Goal: Task Accomplishment & Management: Manage account settings

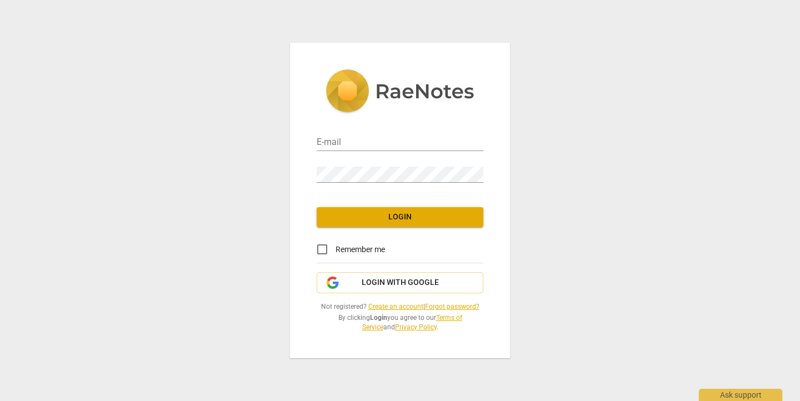
type input "[EMAIL_ADDRESS][DOMAIN_NAME]"
click at [402, 223] on button "Login" at bounding box center [400, 217] width 167 height 20
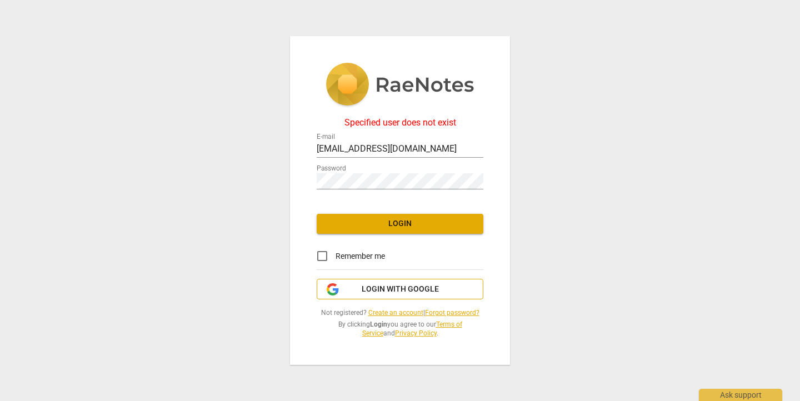
click at [392, 291] on span "Login with Google" at bounding box center [400, 289] width 77 height 11
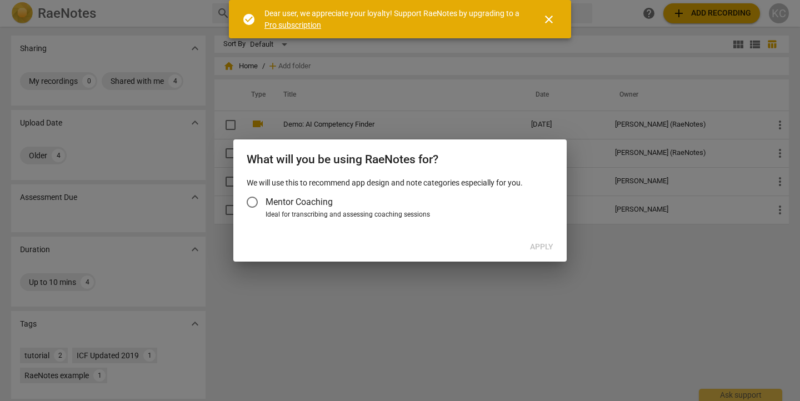
click at [263, 269] on div at bounding box center [400, 200] width 800 height 401
click at [607, 134] on div at bounding box center [400, 200] width 800 height 401
click at [545, 20] on span "close" at bounding box center [548, 19] width 13 height 13
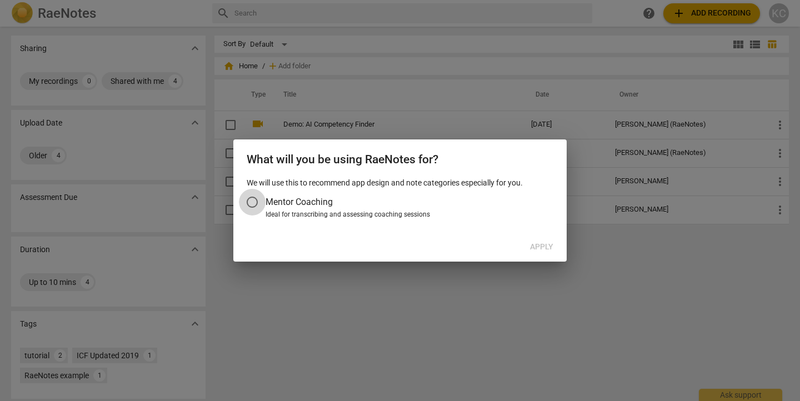
click at [251, 206] on input "Mentor Coaching" at bounding box center [252, 202] width 27 height 27
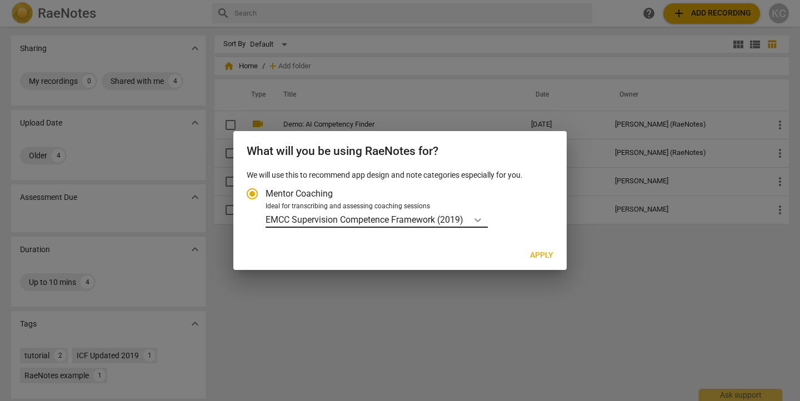
click at [477, 220] on icon "Account type" at bounding box center [477, 219] width 11 height 11
click at [0, 0] on input "Ideal for transcribing and assessing coaching sessions EMCC Supervision Compete…" at bounding box center [0, 0] width 0 height 0
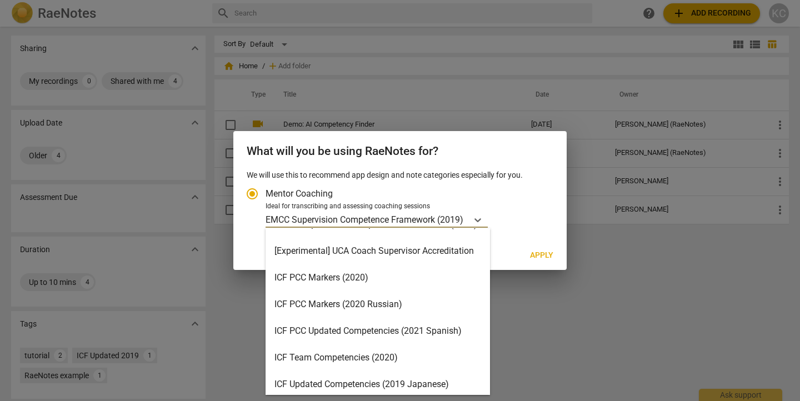
scroll to position [21, 0]
click at [404, 283] on div "ICF PCC Markers (2020)" at bounding box center [378, 276] width 224 height 27
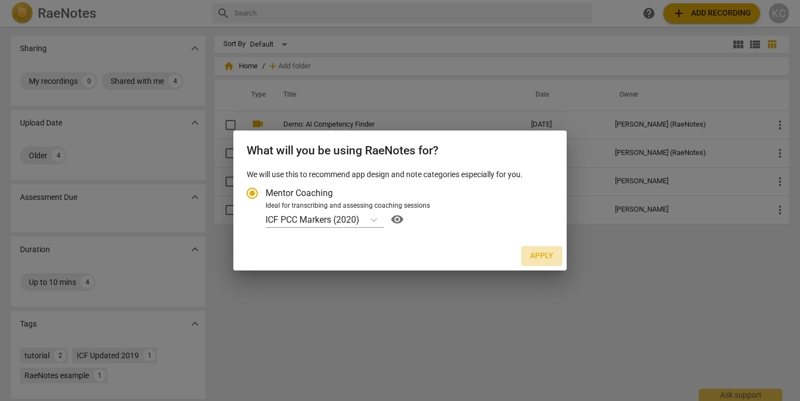
click at [538, 256] on span "Apply" at bounding box center [541, 256] width 23 height 11
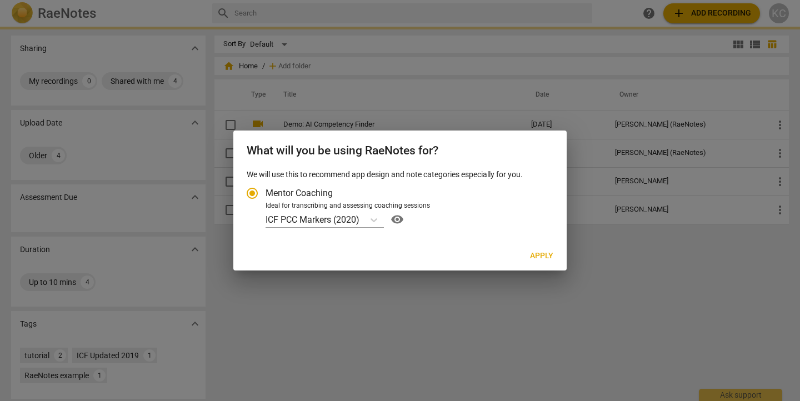
radio input "false"
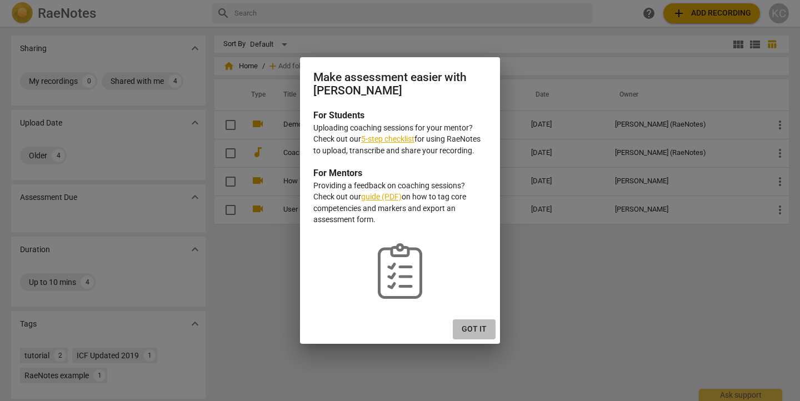
click at [484, 330] on span "Got it" at bounding box center [474, 329] width 25 height 11
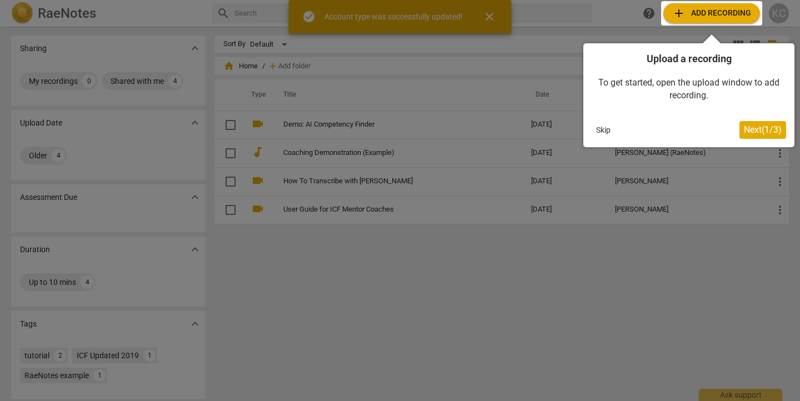
click at [782, 13] on div at bounding box center [400, 200] width 800 height 401
click at [598, 131] on button "Skip" at bounding box center [603, 130] width 23 height 17
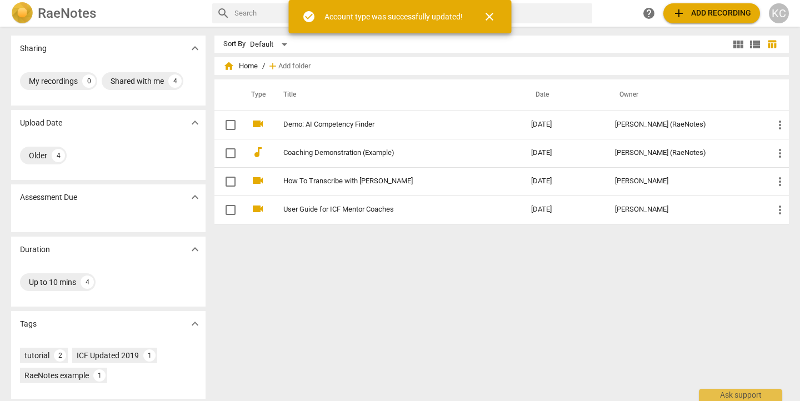
click at [774, 16] on div "KC" at bounding box center [779, 13] width 20 height 20
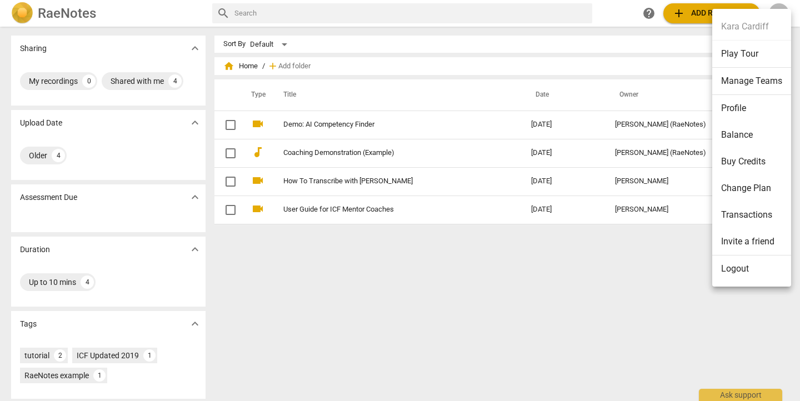
click at [748, 186] on li "Change Plan" at bounding box center [751, 188] width 79 height 27
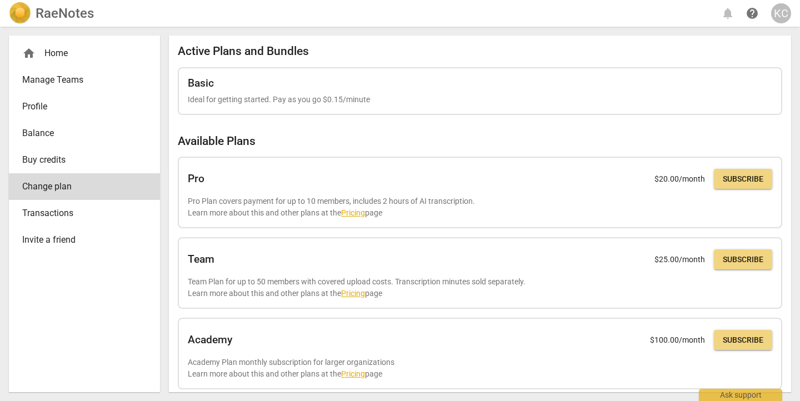
click at [49, 214] on span "Transactions" at bounding box center [80, 213] width 116 height 13
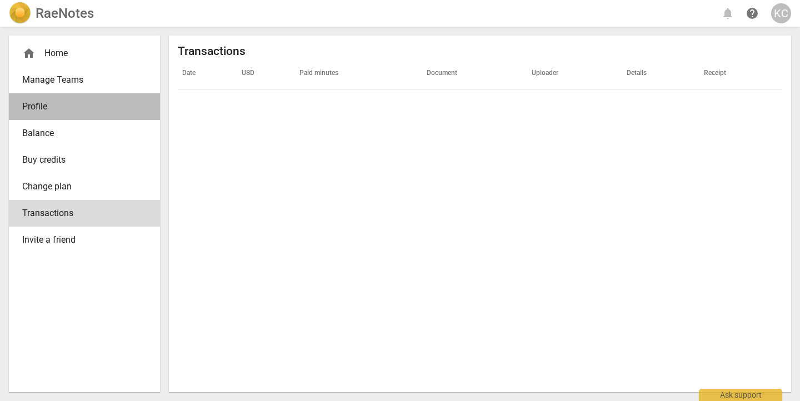
click at [40, 108] on span "Profile" at bounding box center [80, 106] width 116 height 13
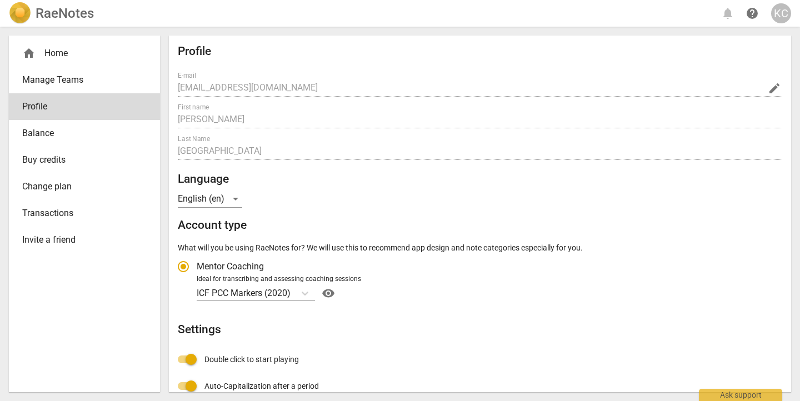
radio input "false"
click at [55, 73] on link "Manage Teams" at bounding box center [84, 80] width 151 height 27
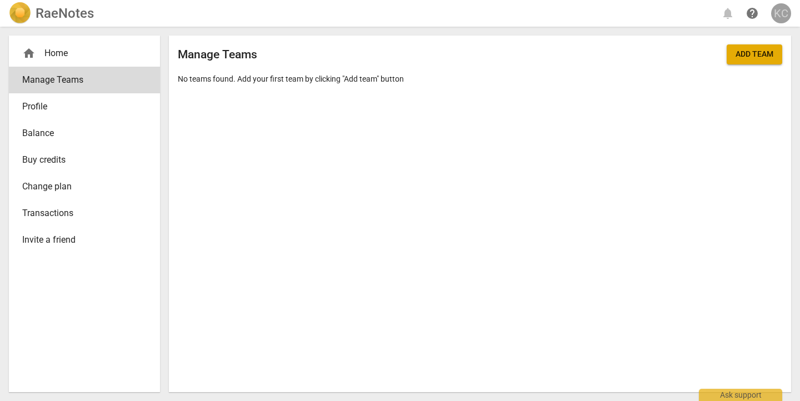
click at [778, 15] on div "KC" at bounding box center [781, 13] width 20 height 20
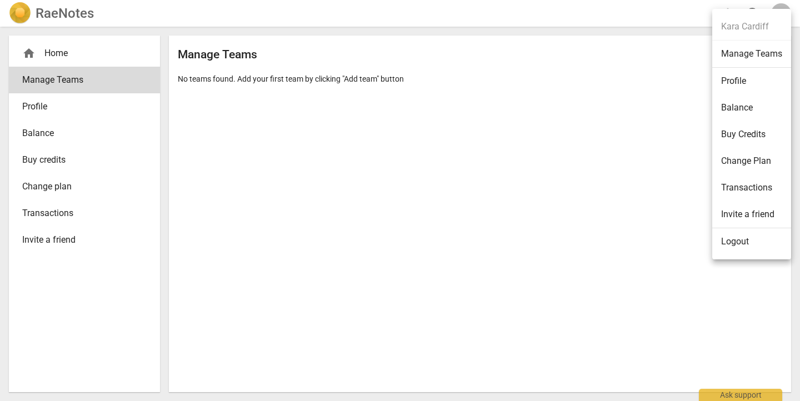
click at [738, 241] on li "Logout" at bounding box center [751, 241] width 79 height 27
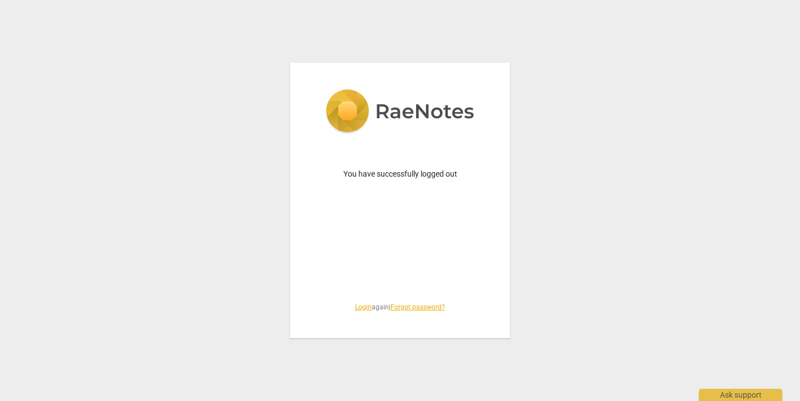
click at [356, 306] on link "Login" at bounding box center [363, 307] width 17 height 8
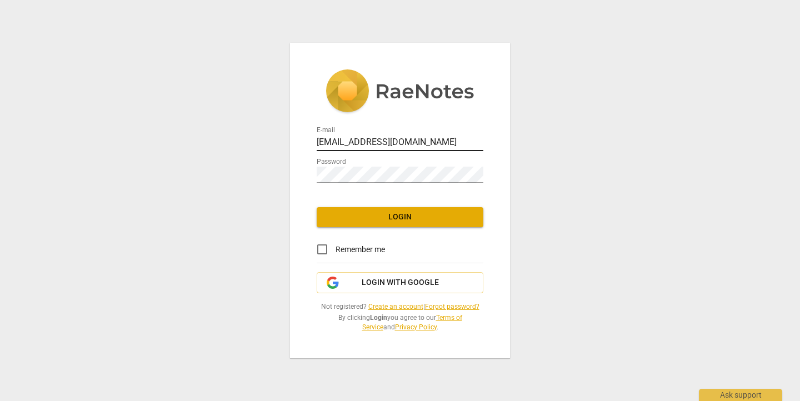
click at [365, 143] on input "[EMAIL_ADDRESS][DOMAIN_NAME]" at bounding box center [400, 143] width 167 height 16
type input "[EMAIL_ADDRESS][DOMAIN_NAME]"
click at [400, 210] on button "Login" at bounding box center [400, 217] width 167 height 20
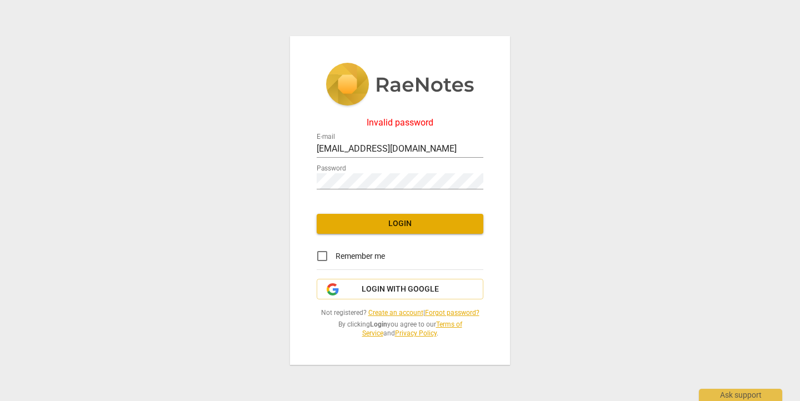
click at [461, 311] on link "Forgot password?" at bounding box center [452, 313] width 54 height 8
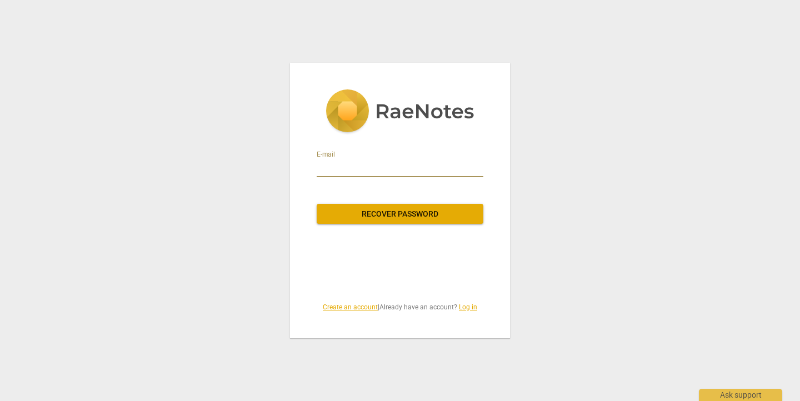
click at [376, 167] on input "email" at bounding box center [400, 168] width 167 height 18
type input "[EMAIL_ADDRESS][DOMAIN_NAME]"
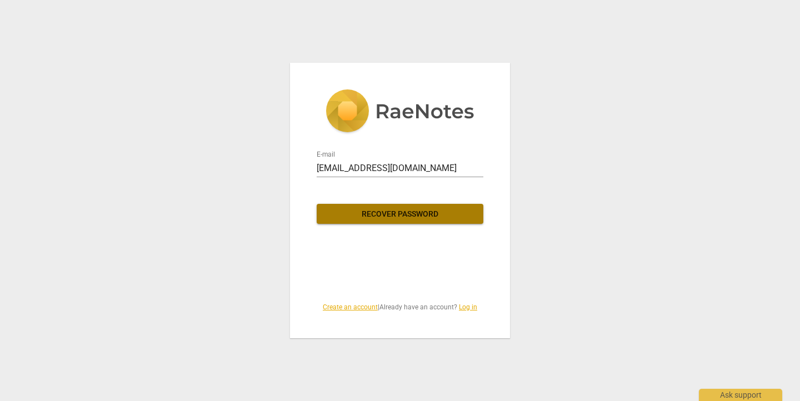
click at [387, 213] on span "Recover password" at bounding box center [400, 214] width 149 height 11
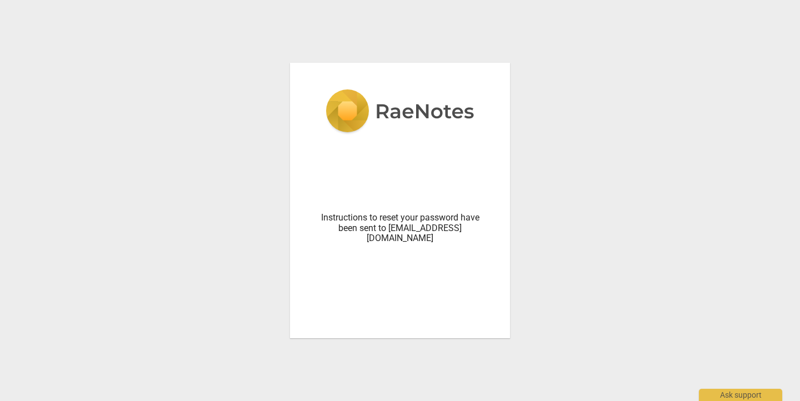
click at [284, 194] on div "Instructions to reset your password have been sent to [EMAIL_ADDRESS][DOMAIN_NA…" at bounding box center [400, 200] width 800 height 401
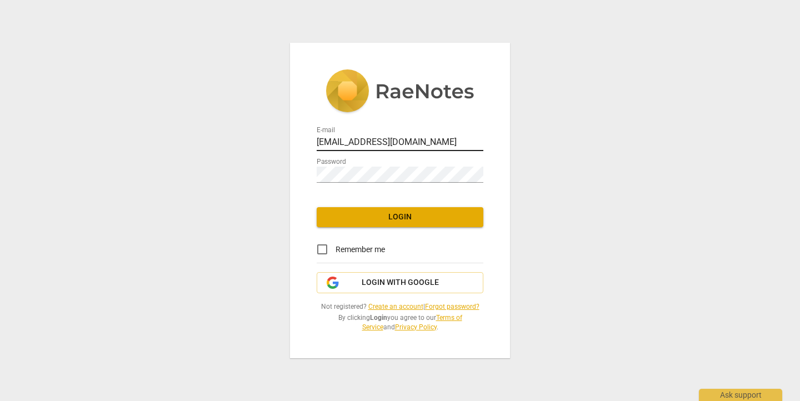
click at [349, 144] on input "[EMAIL_ADDRESS][DOMAIN_NAME]" at bounding box center [400, 143] width 167 height 16
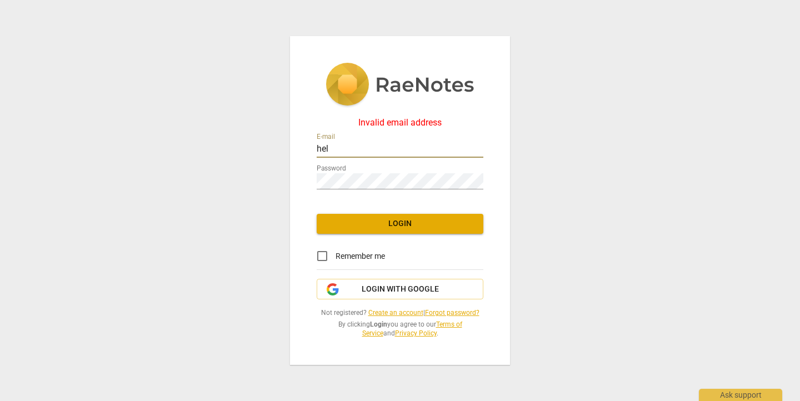
type input "[EMAIL_ADDRESS][DOMAIN_NAME]"
click at [292, 223] on div "Invalid email address E-mail [EMAIL_ADDRESS][DOMAIN_NAME] Password Login Rememb…" at bounding box center [400, 200] width 220 height 329
click at [414, 203] on div "Invalid email address E-mail [EMAIL_ADDRESS][DOMAIN_NAME] Password Login Rememb…" at bounding box center [400, 200] width 220 height 329
click at [401, 225] on span "Login" at bounding box center [400, 223] width 149 height 11
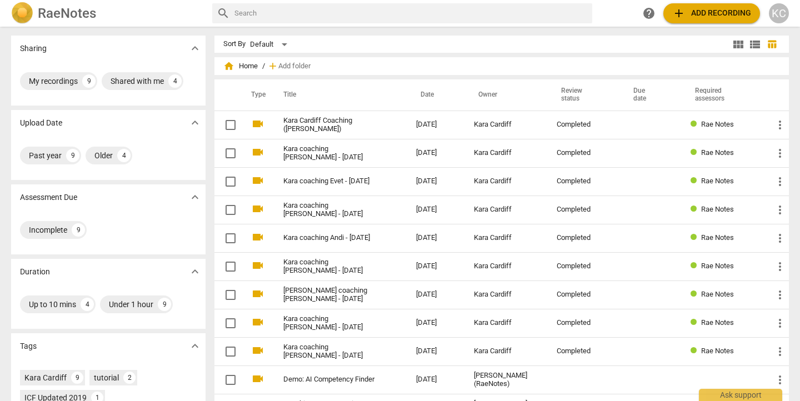
click at [783, 11] on div "KC" at bounding box center [779, 13] width 20 height 20
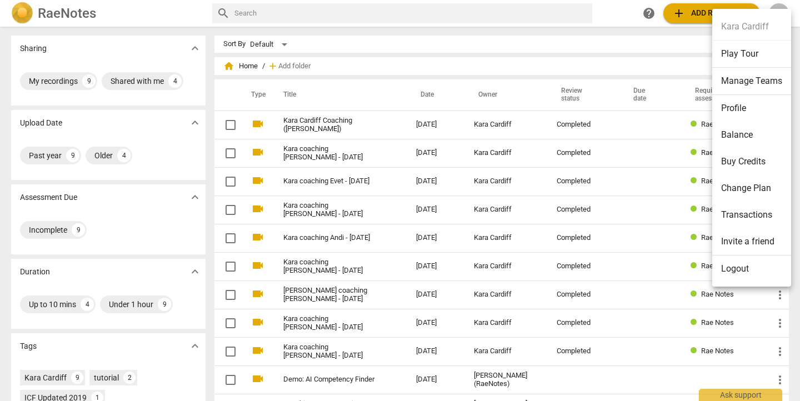
click at [736, 192] on li "Change Plan" at bounding box center [751, 188] width 79 height 27
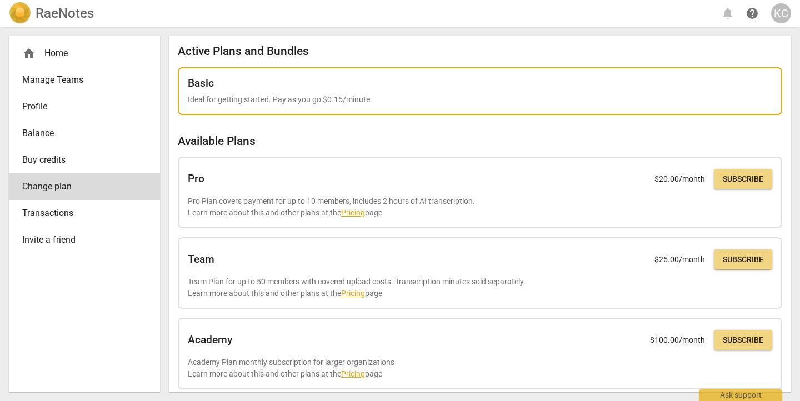
click at [567, 95] on p "Ideal for getting started. Pay as you go $0.15/minute" at bounding box center [480, 100] width 584 height 12
click at [439, 92] on div "Basic Ideal for getting started. Pay as you go $0.15/minute" at bounding box center [480, 91] width 584 height 28
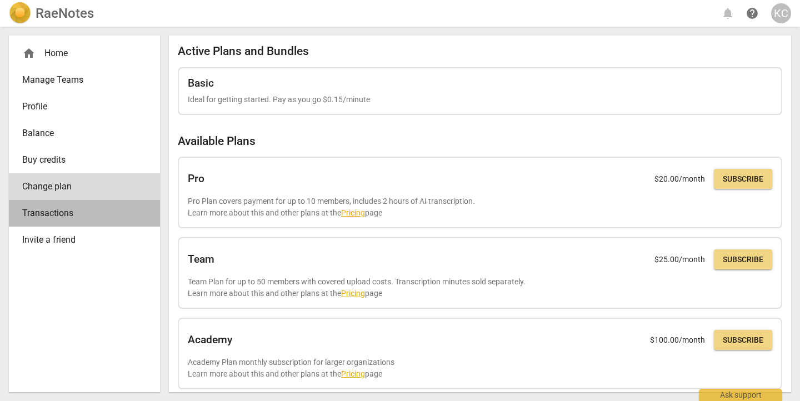
click at [52, 209] on span "Transactions" at bounding box center [80, 213] width 116 height 13
